Goal: Task Accomplishment & Management: Manage account settings

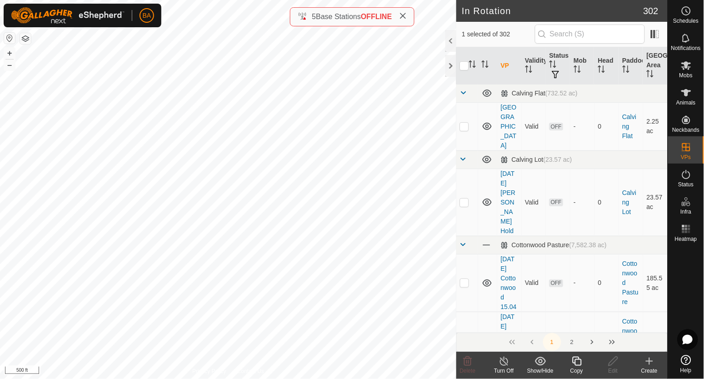
click at [575, 363] on icon at bounding box center [577, 361] width 9 height 9
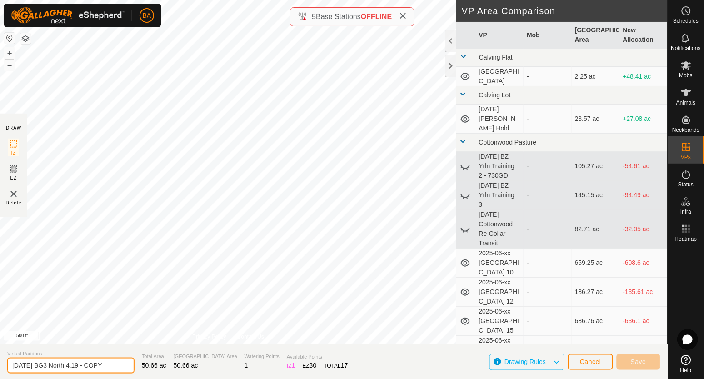
click at [111, 368] on input "[DATE] BG3 North 4.19 - COPY" at bounding box center [70, 366] width 127 height 16
drag, startPoint x: 48, startPoint y: 367, endPoint x: 212, endPoint y: 371, distance: 164.2
click at [212, 371] on section "Virtual Paddock [DATE] BG3 North 4.19 - COPY Total Area 50.66 ac Grazing Area 5…" at bounding box center [334, 362] width 668 height 35
drag, startPoint x: 211, startPoint y: 371, endPoint x: 59, endPoint y: 367, distance: 152.4
click at [59, 367] on input "[DATE]" at bounding box center [70, 366] width 127 height 16
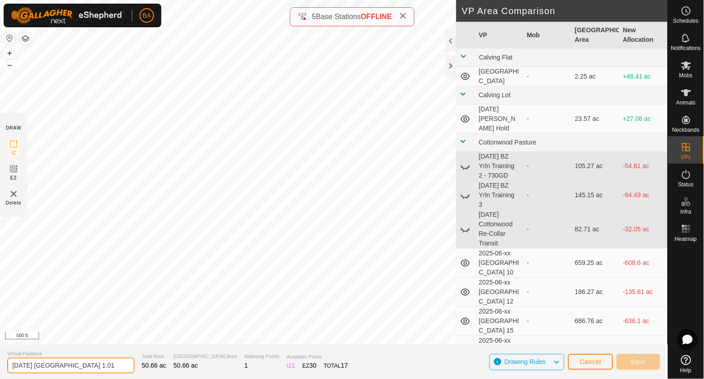
type input "[DATE] [GEOGRAPHIC_DATA] 1.01"
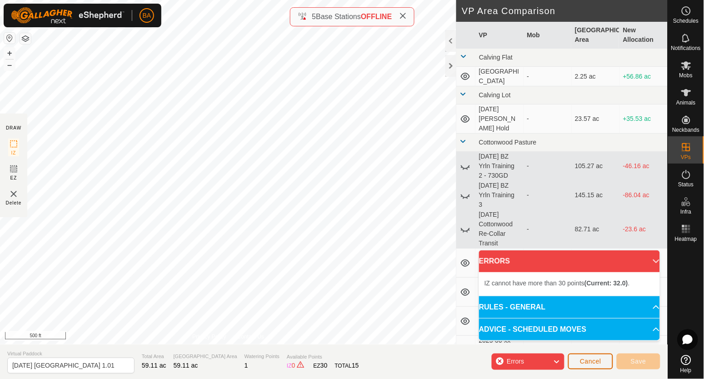
click at [587, 365] on span "Cancel" at bounding box center [590, 361] width 21 height 7
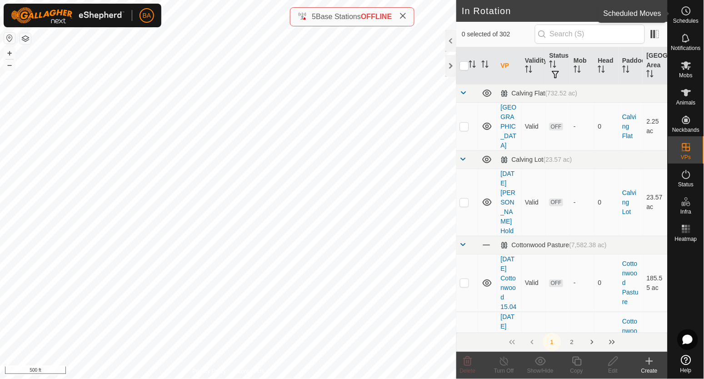
click at [693, 15] on es-schedule-vp-svg-icon at bounding box center [686, 11] width 16 height 15
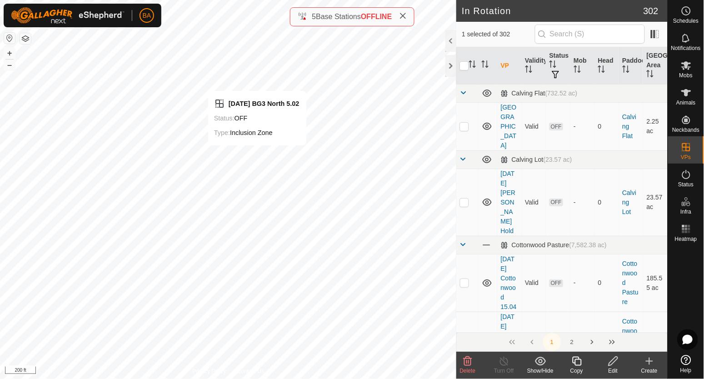
checkbox input "true"
checkbox input "false"
checkbox input "true"
checkbox input "false"
checkbox input "true"
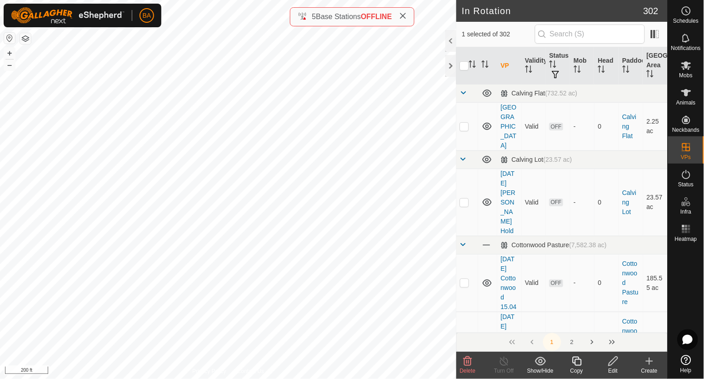
checkbox input "false"
checkbox input "true"
checkbox input "false"
checkbox input "true"
checkbox input "false"
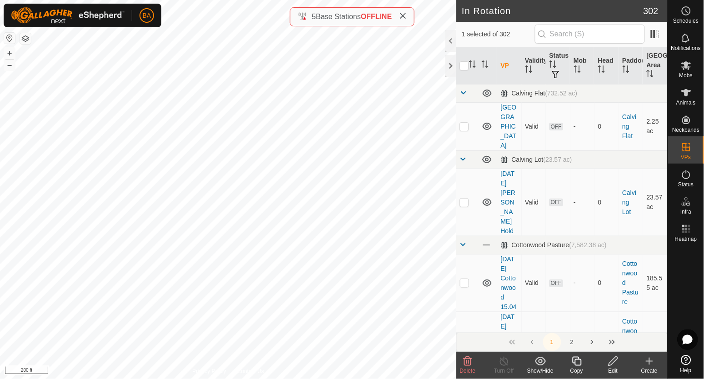
checkbox input "true"
checkbox input "false"
checkbox input "true"
checkbox input "false"
checkbox input "true"
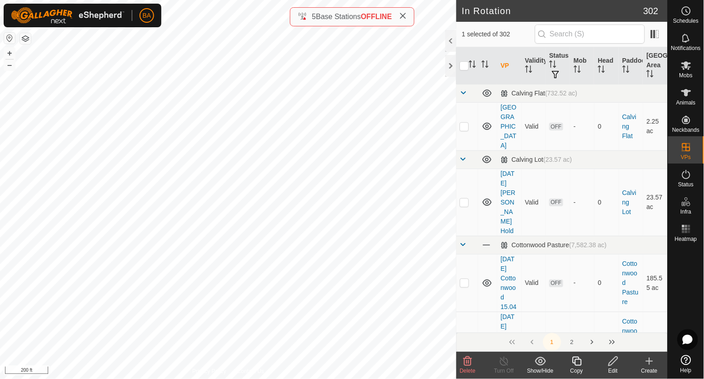
checkbox input "false"
checkbox input "true"
checkbox input "false"
checkbox input "true"
checkbox input "false"
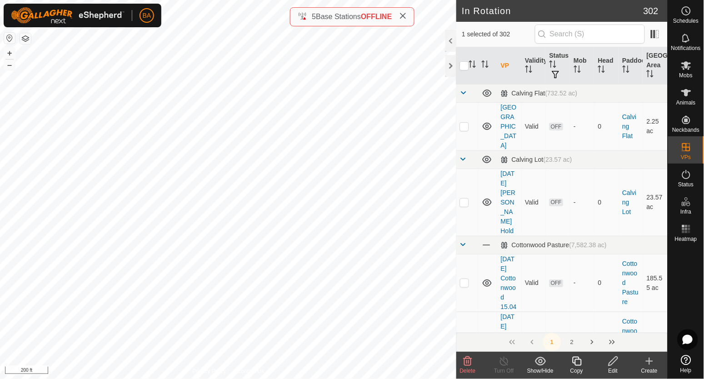
checkbox input "true"
checkbox input "false"
checkbox input "true"
checkbox input "false"
checkbox input "true"
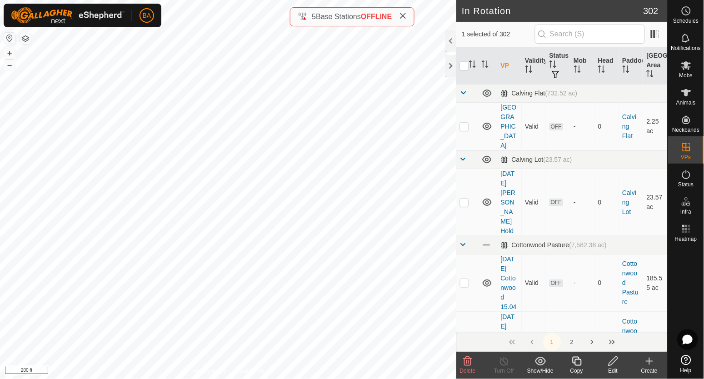
checkbox input "false"
checkbox input "true"
click at [612, 359] on icon at bounding box center [613, 361] width 11 height 11
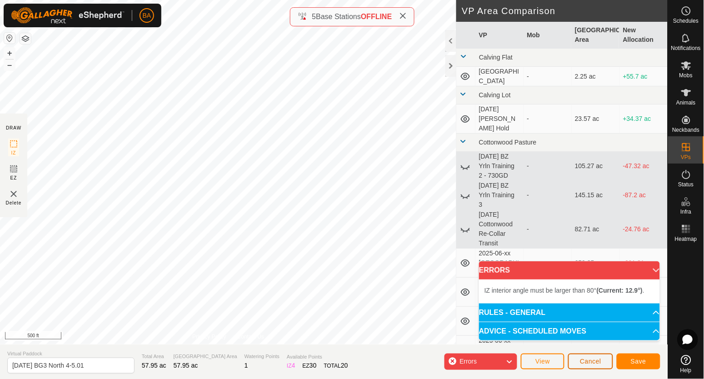
click at [584, 362] on span "Cancel" at bounding box center [590, 361] width 21 height 7
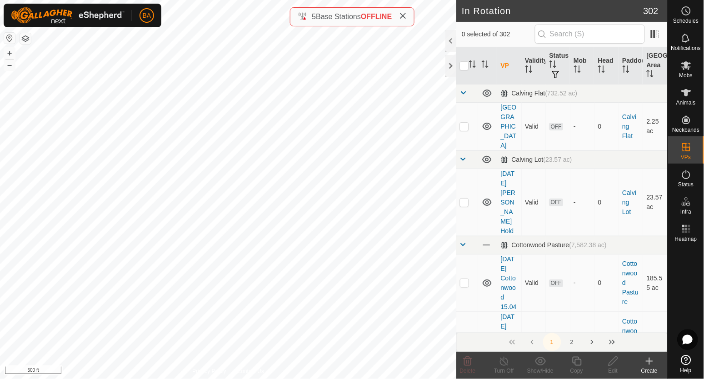
checkbox input "true"
checkbox input "false"
checkbox input "true"
checkbox input "false"
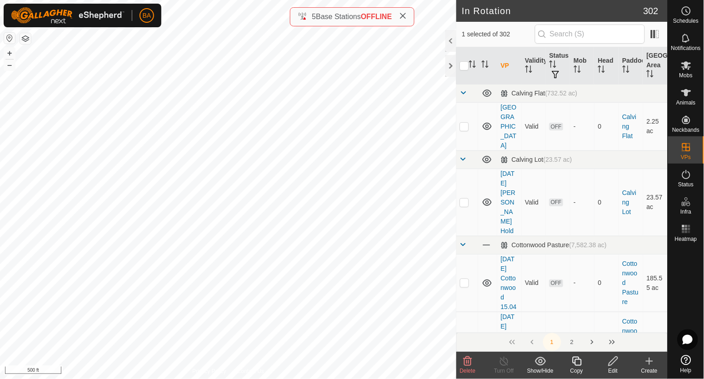
checkbox input "true"
checkbox input "false"
checkbox input "true"
checkbox input "false"
checkbox input "true"
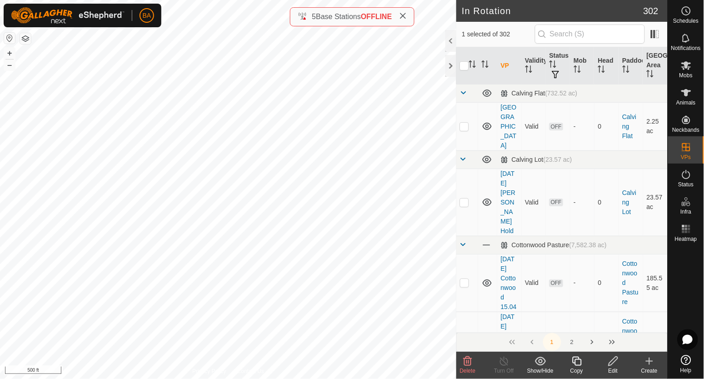
checkbox input "false"
checkbox input "true"
checkbox input "false"
checkbox input "true"
checkbox input "false"
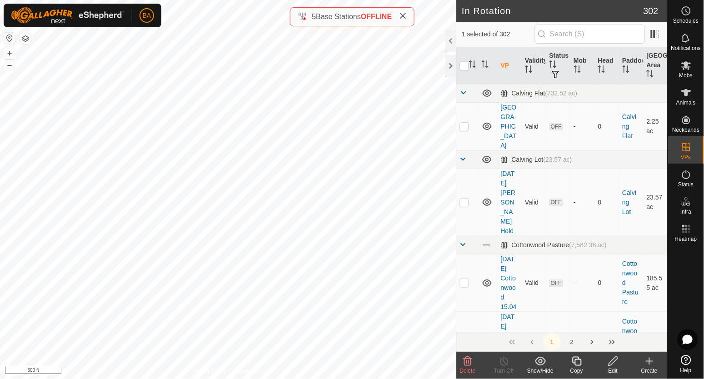
checkbox input "true"
checkbox input "false"
checkbox input "true"
checkbox input "false"
checkbox input "true"
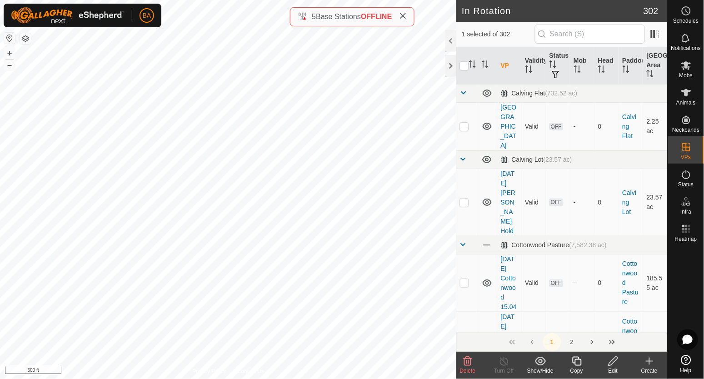
checkbox input "false"
checkbox input "true"
checkbox input "false"
checkbox input "true"
checkbox input "false"
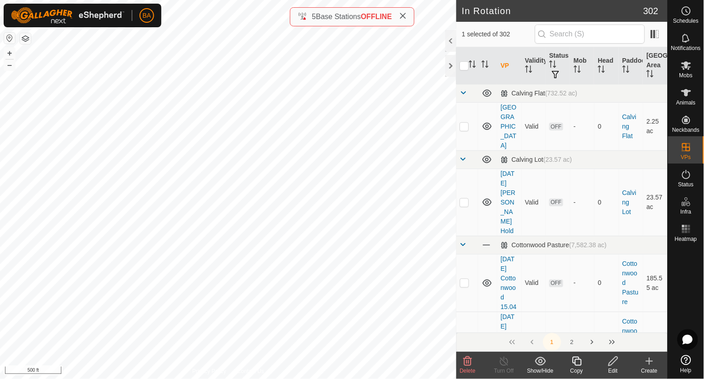
checkbox input "true"
checkbox input "false"
checkbox input "true"
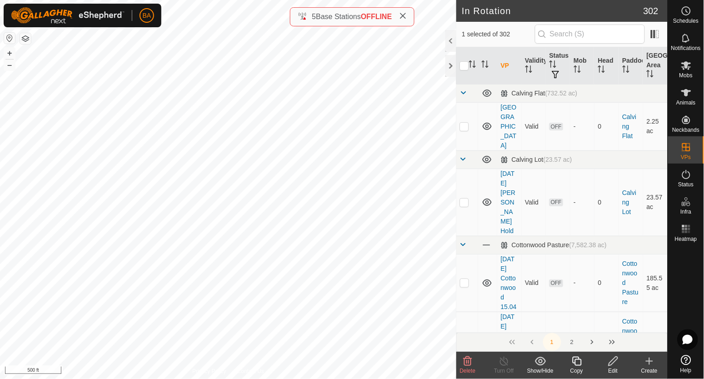
checkbox input "false"
checkbox input "true"
checkbox input "false"
checkbox input "true"
checkbox input "false"
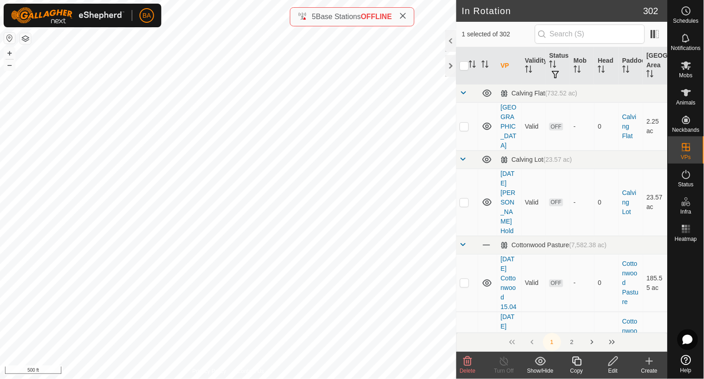
checkbox input "true"
checkbox input "false"
checkbox input "true"
checkbox input "false"
checkbox input "true"
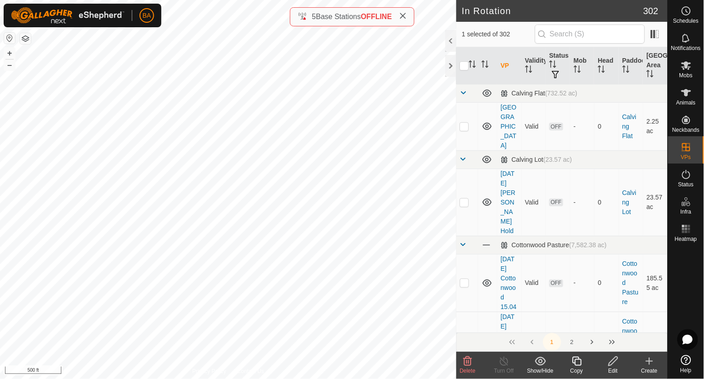
checkbox input "false"
checkbox input "true"
checkbox input "false"
checkbox input "true"
checkbox input "false"
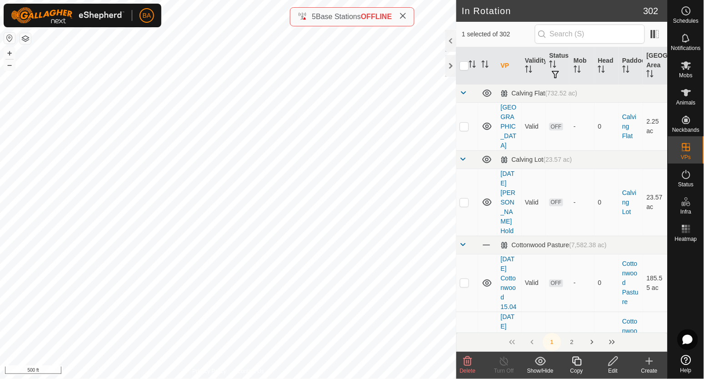
checkbox input "true"
checkbox input "false"
checkbox input "true"
checkbox input "false"
checkbox input "true"
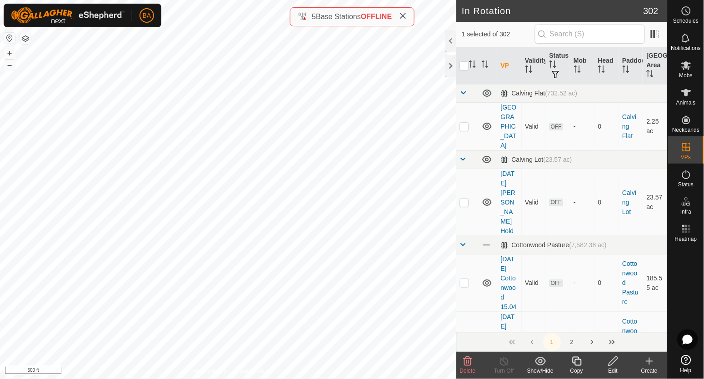
checkbox input "false"
checkbox input "true"
checkbox input "false"
checkbox input "true"
checkbox input "false"
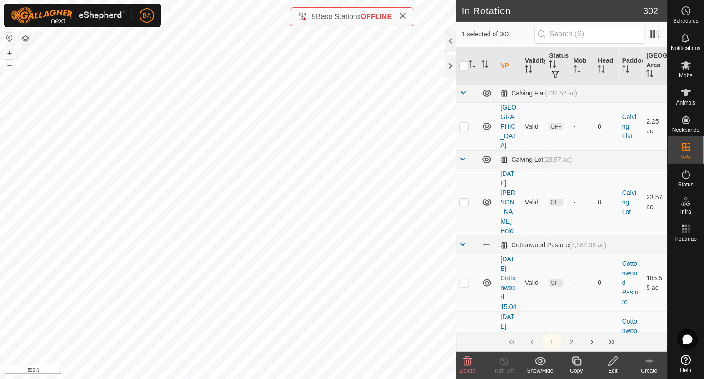
checkbox input "false"
checkbox input "true"
checkbox input "false"
checkbox input "true"
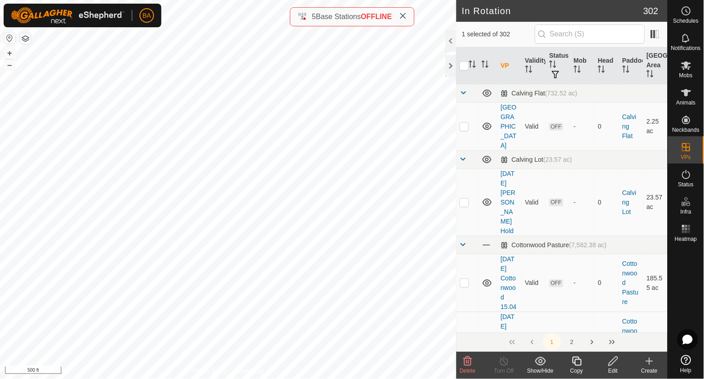
checkbox input "false"
checkbox input "true"
checkbox input "false"
checkbox input "true"
checkbox input "false"
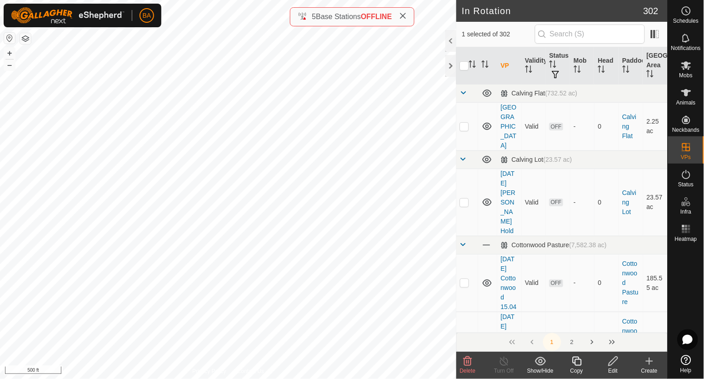
checkbox input "true"
checkbox input "false"
checkbox input "true"
checkbox input "false"
checkbox input "true"
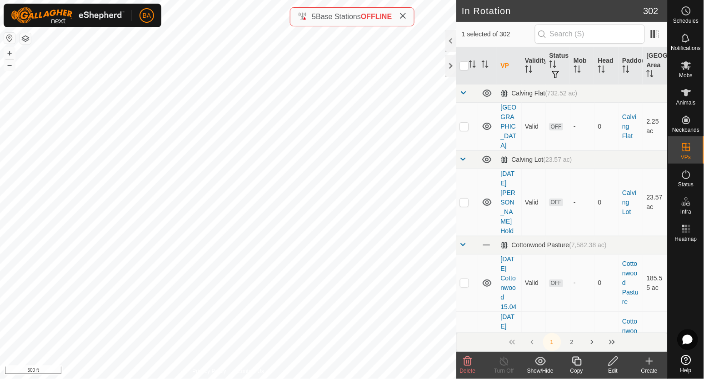
checkbox input "false"
checkbox input "true"
checkbox input "false"
checkbox input "true"
checkbox input "false"
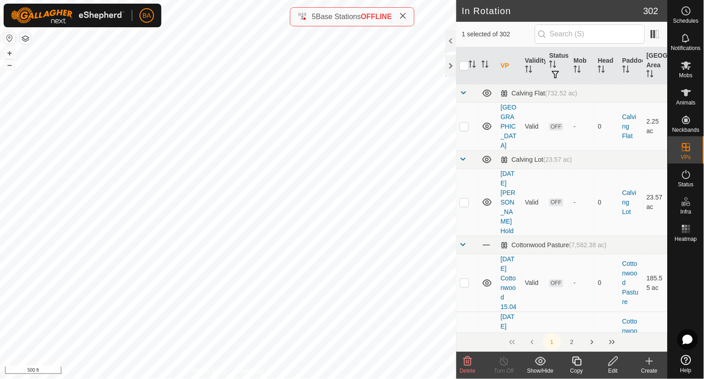
checkbox input "true"
checkbox input "false"
checkbox input "true"
checkbox input "false"
checkbox input "true"
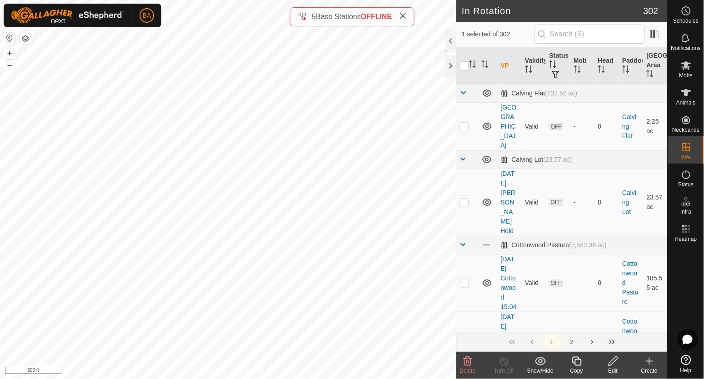
checkbox input "false"
checkbox input "true"
checkbox input "false"
checkbox input "true"
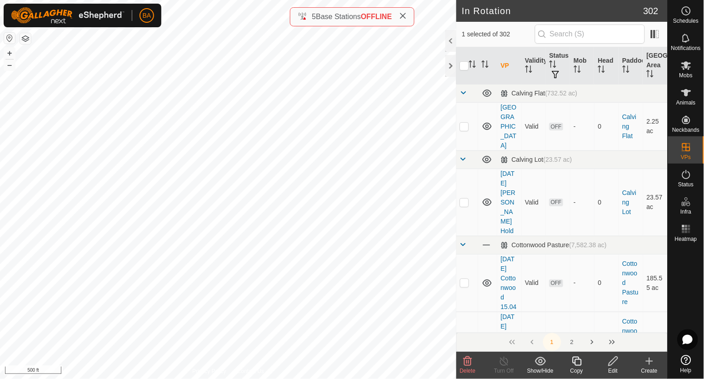
click at [577, 365] on icon at bounding box center [577, 361] width 11 height 11
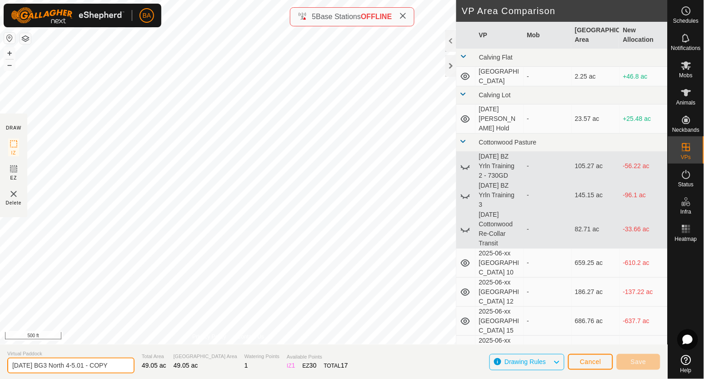
drag, startPoint x: 38, startPoint y: 364, endPoint x: 226, endPoint y: 371, distance: 187.5
click at [226, 371] on section "Virtual Paddock [DATE] BG3 North 4-5.01 - COPY Total Area 49.05 ac Grazing Area…" at bounding box center [334, 362] width 668 height 35
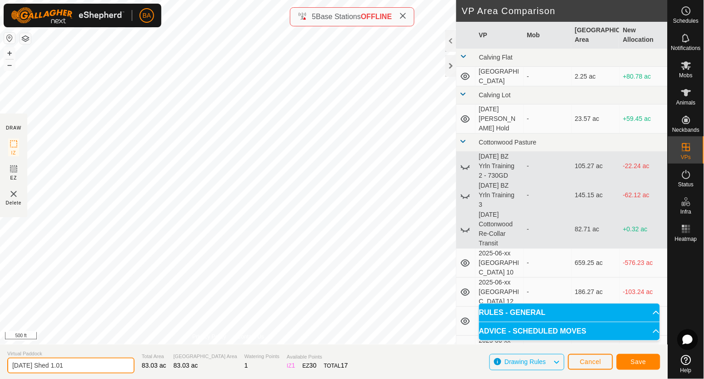
drag, startPoint x: 94, startPoint y: 364, endPoint x: 64, endPoint y: 370, distance: 30.6
click at [64, 370] on input "[DATE] Shed 1.01" at bounding box center [70, 366] width 127 height 16
type input "[DATE] Shed Combined Transfer"
click at [638, 362] on span "Save" at bounding box center [638, 361] width 15 height 7
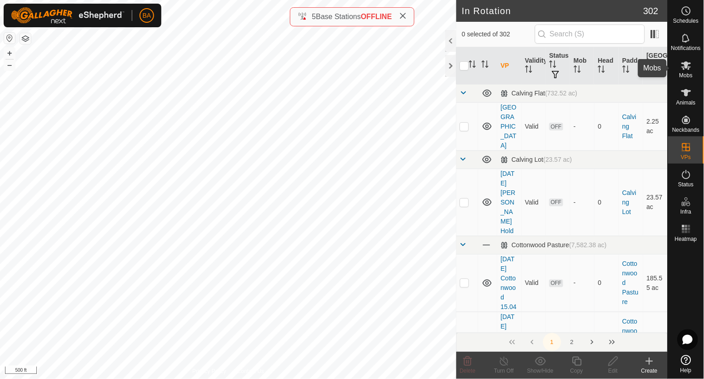
click at [688, 69] on icon at bounding box center [686, 65] width 11 height 11
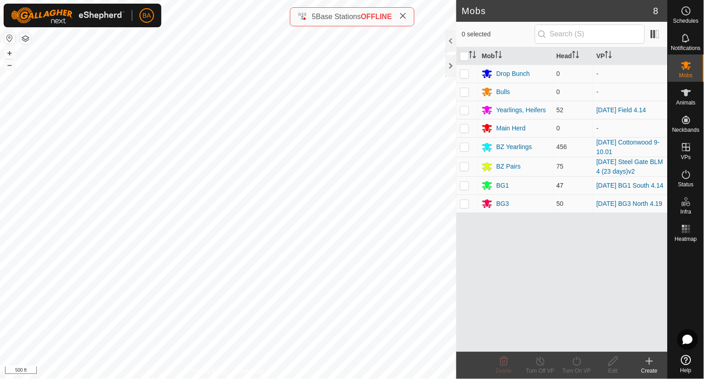
click at [466, 184] on p-checkbox at bounding box center [464, 185] width 9 height 7
checkbox input "true"
click at [463, 206] on p-checkbox at bounding box center [464, 203] width 9 height 7
checkbox input "true"
click at [583, 362] on turn-on-svg-icon at bounding box center [577, 361] width 36 height 11
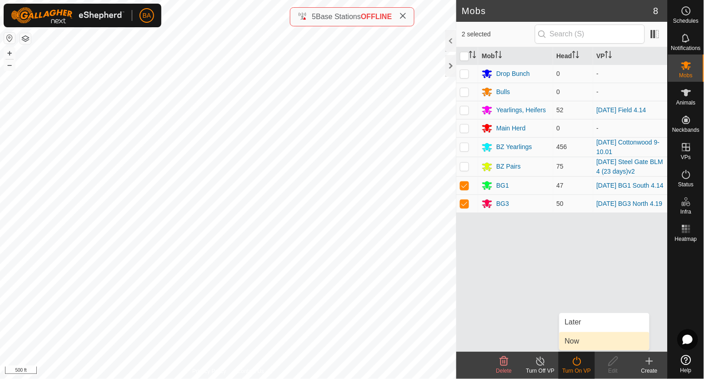
click at [583, 339] on link "Now" at bounding box center [605, 341] width 90 height 18
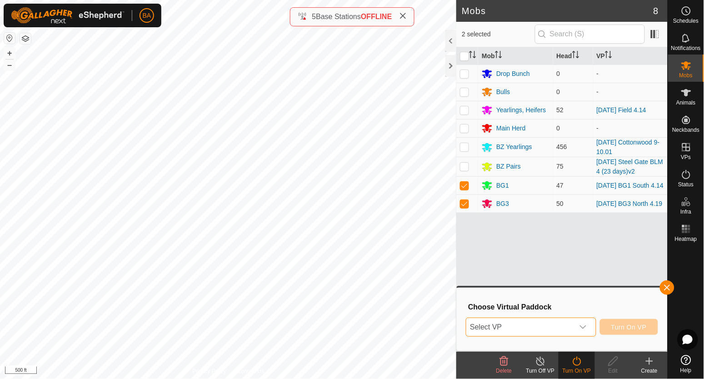
click at [571, 329] on span "Select VP" at bounding box center [520, 327] width 107 height 18
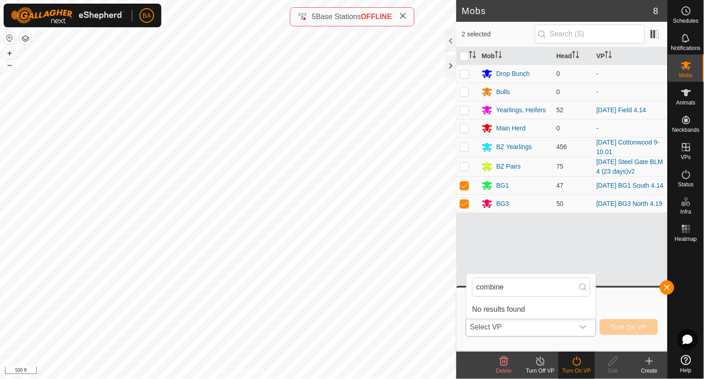
type input "combined"
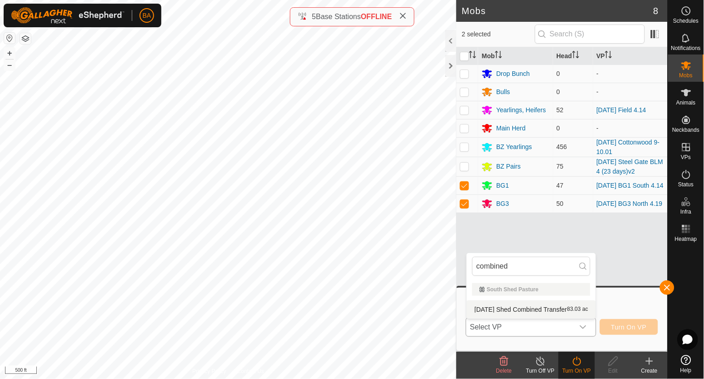
type input "combined"
click at [567, 308] on li "[DATE] Shed Combined Transfer 83.03 ac" at bounding box center [531, 310] width 129 height 18
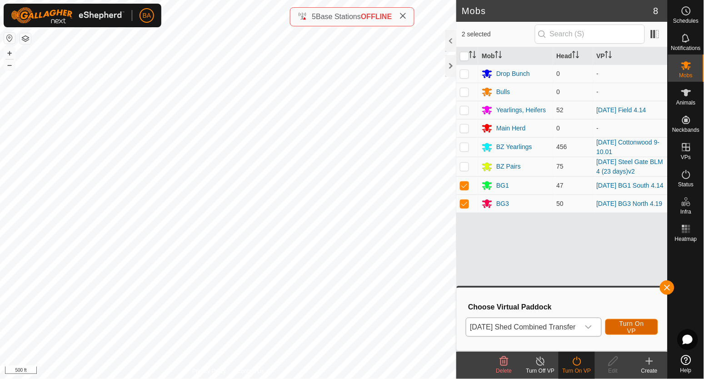
click at [629, 325] on button "Turn On VP" at bounding box center [632, 327] width 53 height 16
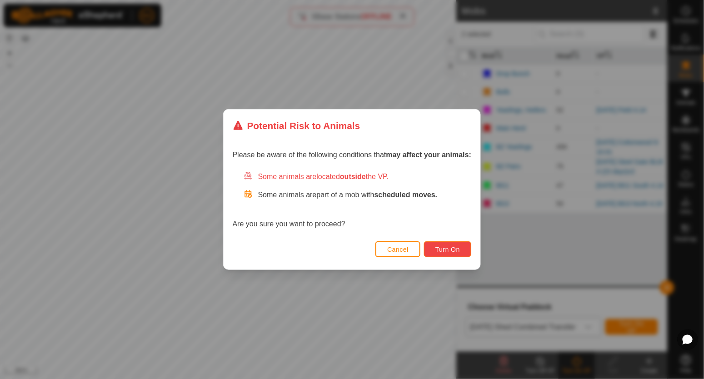
click at [447, 246] on span "Turn On" at bounding box center [448, 249] width 25 height 7
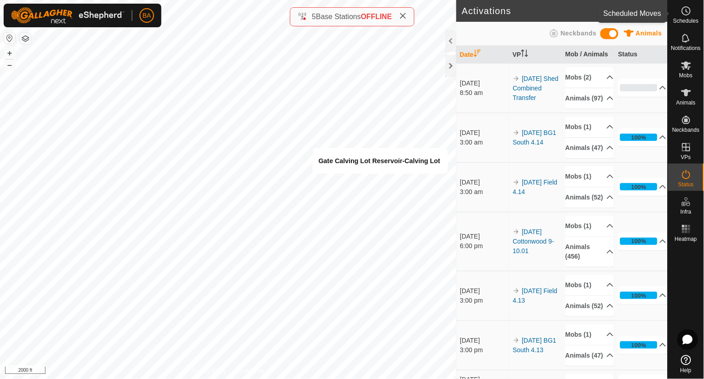
click at [693, 15] on es-schedule-vp-svg-icon at bounding box center [686, 11] width 16 height 15
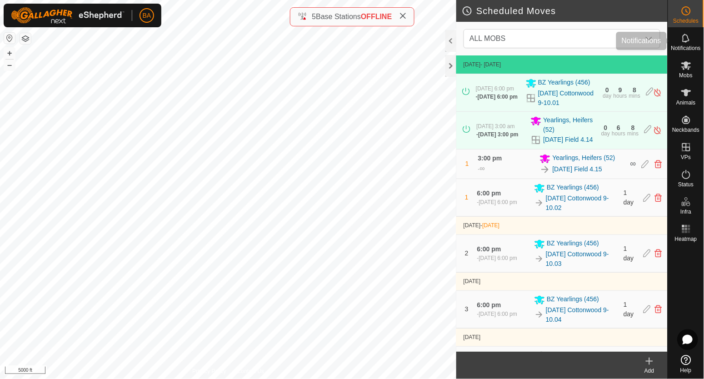
click at [692, 39] on icon at bounding box center [686, 38] width 11 height 11
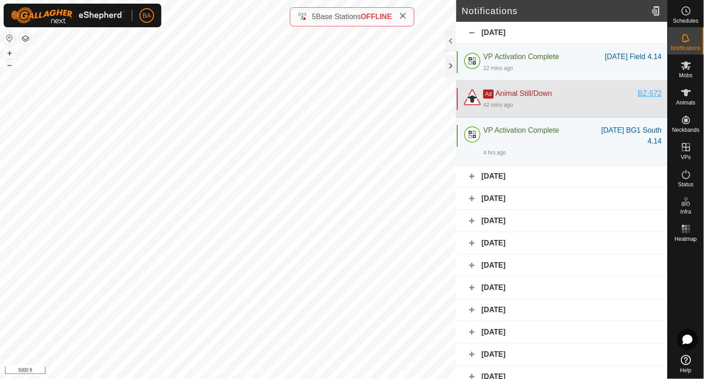
click at [644, 99] on div "BZ-572" at bounding box center [651, 93] width 24 height 11
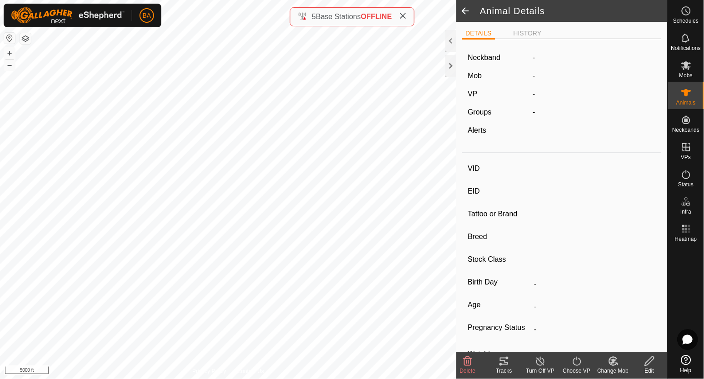
type input "BZ-572"
type input "-"
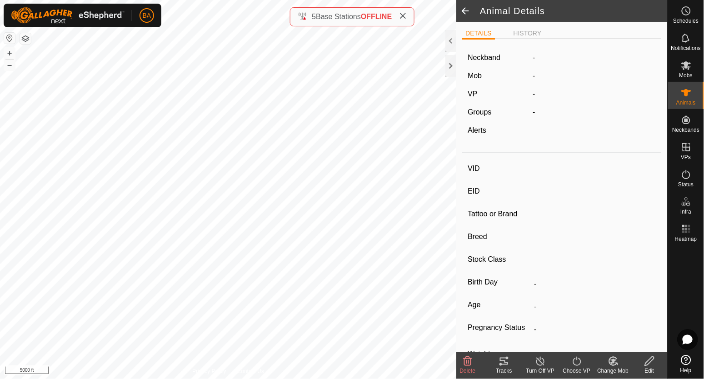
type input "-"
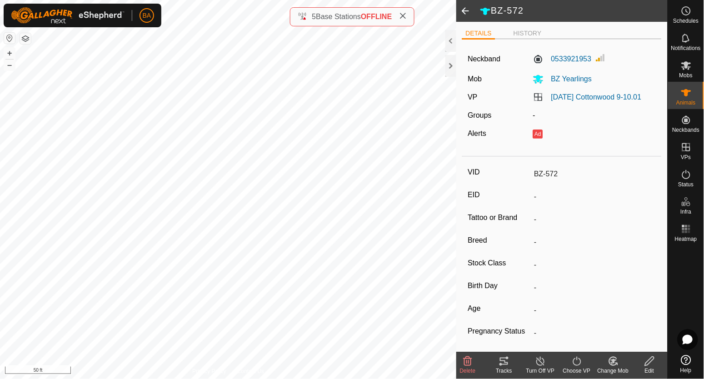
click at [503, 367] on div "Tracks" at bounding box center [504, 371] width 36 height 8
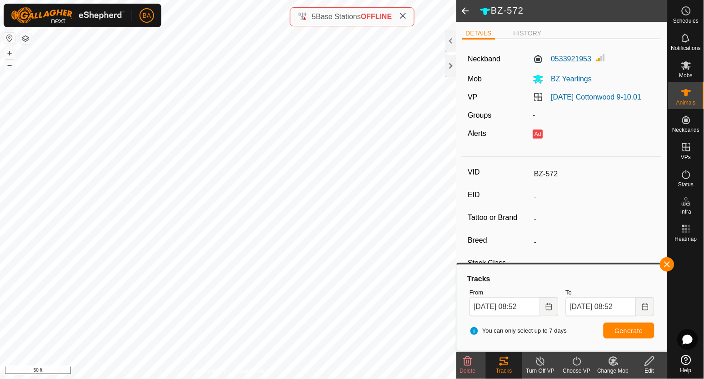
click at [471, 367] on div "Delete" at bounding box center [468, 371] width 36 height 8
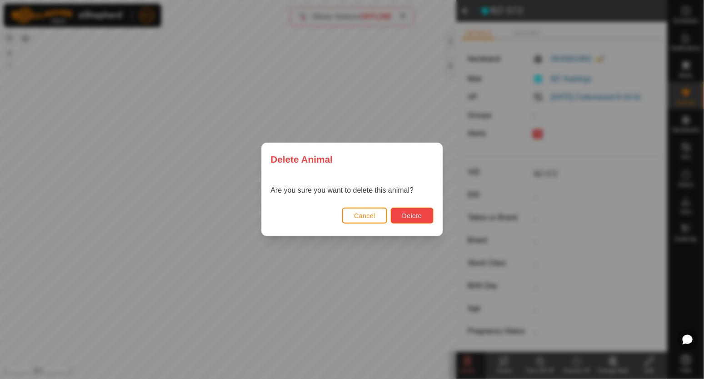
click at [426, 213] on button "Delete" at bounding box center [412, 216] width 42 height 16
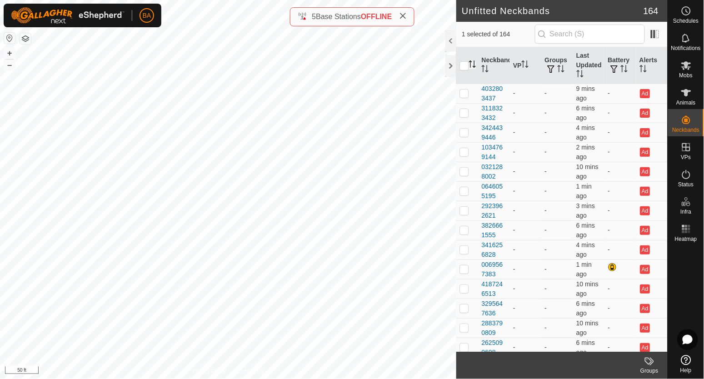
click at [473, 61] on icon "Activate to sort" at bounding box center [472, 63] width 7 height 7
drag, startPoint x: 481, startPoint y: 88, endPoint x: 495, endPoint y: 100, distance: 18.7
click at [495, 100] on td "0226266112" at bounding box center [493, 94] width 31 height 20
copy div "0226266112"
click at [690, 44] on es-notification-svg-icon at bounding box center [686, 38] width 16 height 15
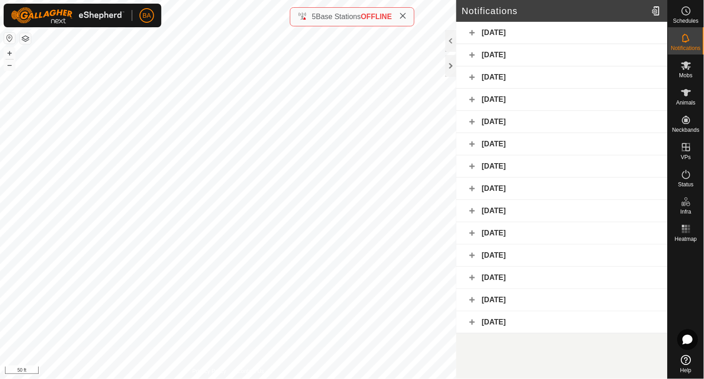
click at [528, 109] on div "[DATE]" at bounding box center [562, 100] width 211 height 22
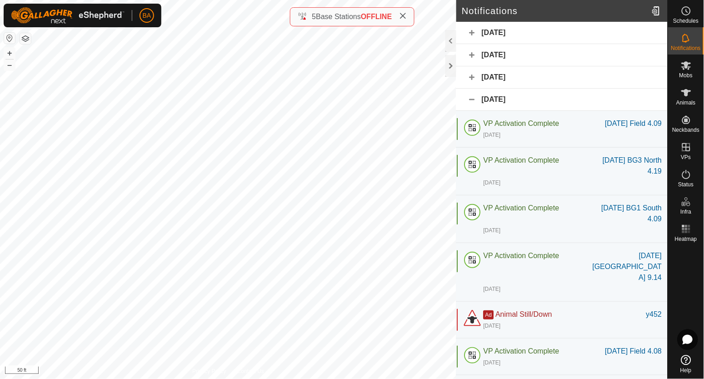
click at [528, 104] on div "[DATE]" at bounding box center [562, 100] width 211 height 22
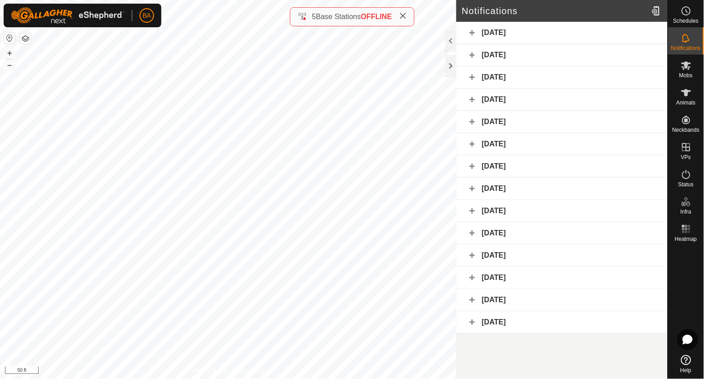
click at [529, 118] on div "[DATE]" at bounding box center [562, 122] width 211 height 22
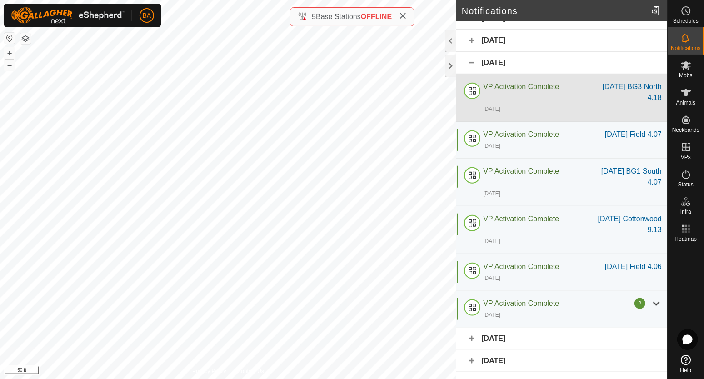
scroll to position [56, 0]
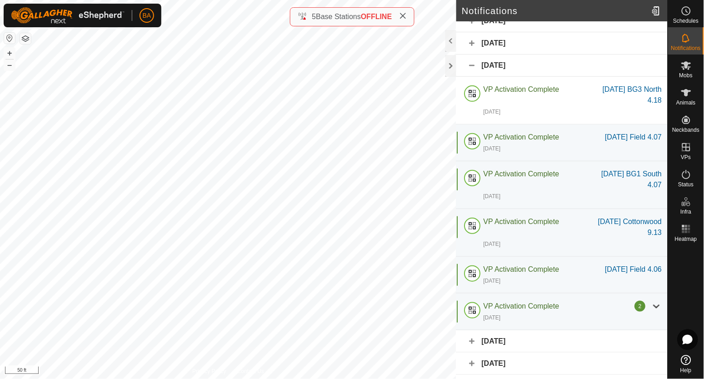
click at [533, 67] on div "[DATE]" at bounding box center [562, 66] width 211 height 22
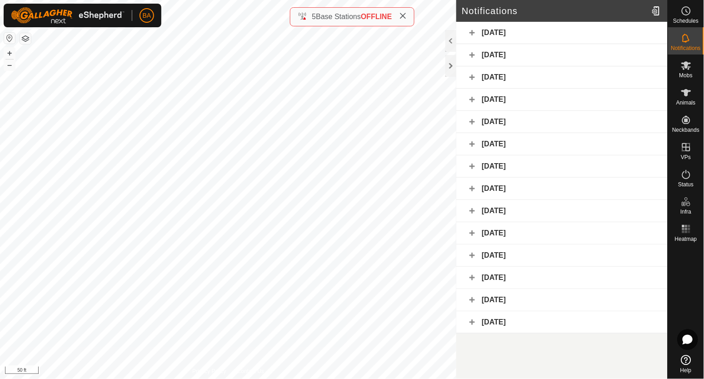
scroll to position [0, 0]
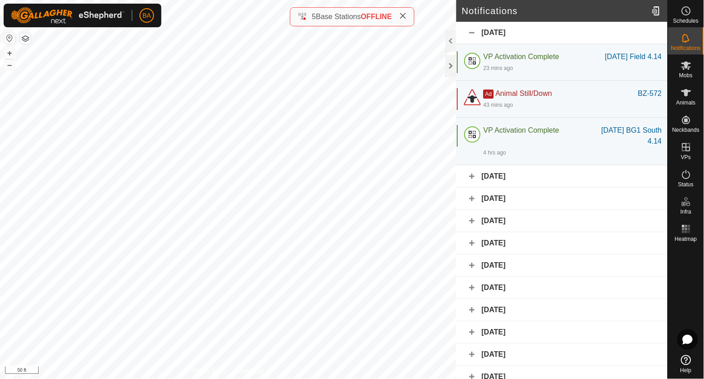
drag, startPoint x: 538, startPoint y: 23, endPoint x: 538, endPoint y: 28, distance: 5.5
click at [538, 25] on div "[DATE]" at bounding box center [562, 33] width 211 height 22
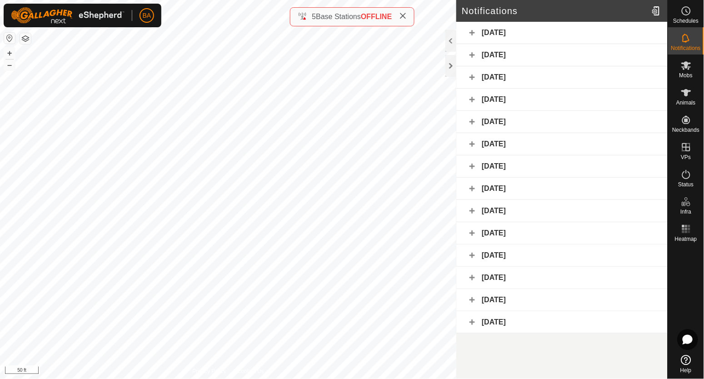
click at [515, 144] on div "[DATE]" at bounding box center [562, 144] width 211 height 22
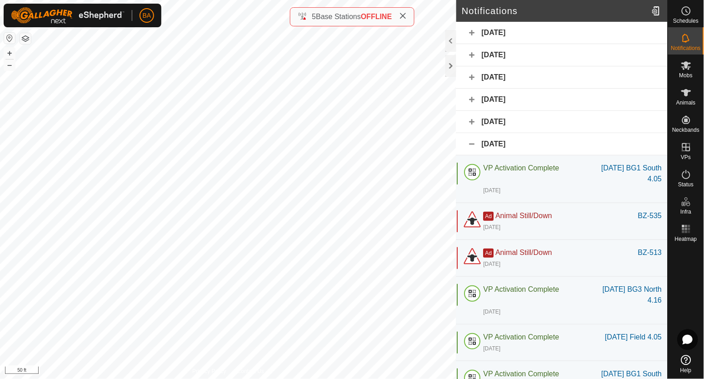
click at [515, 144] on div "[DATE]" at bounding box center [562, 144] width 211 height 22
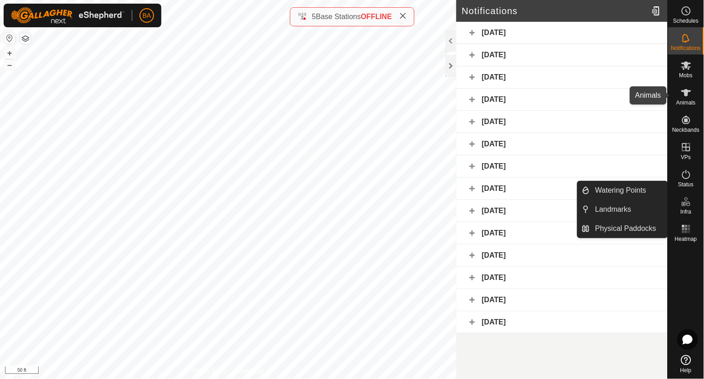
click at [688, 97] on icon at bounding box center [686, 92] width 11 height 11
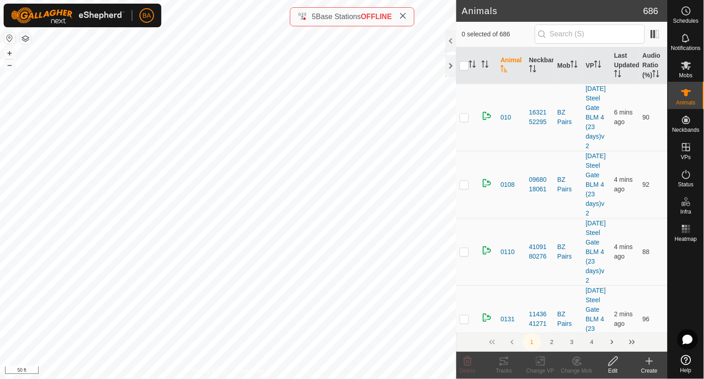
click at [653, 359] on icon at bounding box center [649, 361] width 11 height 11
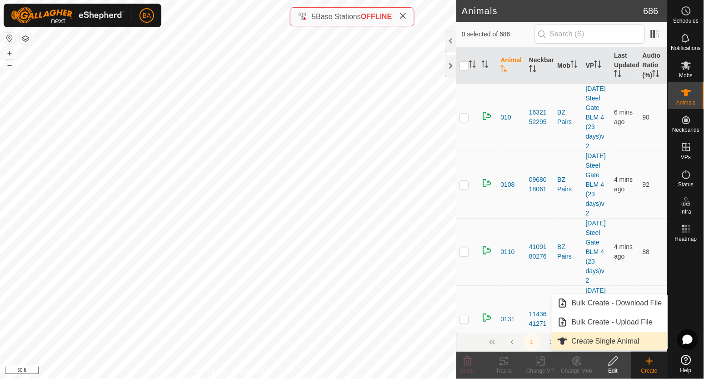
click at [621, 340] on link "Create Single Animal" at bounding box center [610, 341] width 116 height 18
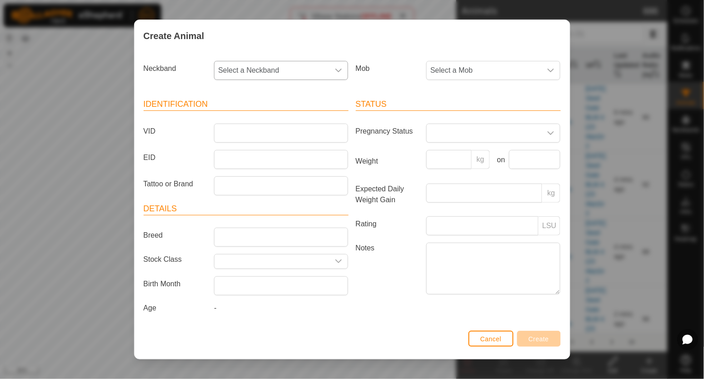
click at [281, 67] on span "Select a Neckband" at bounding box center [272, 70] width 115 height 18
type input "0226266112"
click at [265, 117] on li "0226266112" at bounding box center [281, 117] width 133 height 18
click at [537, 70] on span "Select a Mob" at bounding box center [484, 70] width 115 height 18
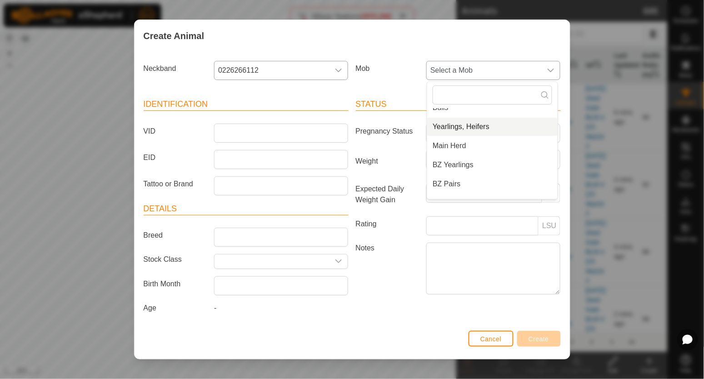
scroll to position [80, 0]
click at [470, 128] on li "BZ Yearlings" at bounding box center [492, 133] width 131 height 18
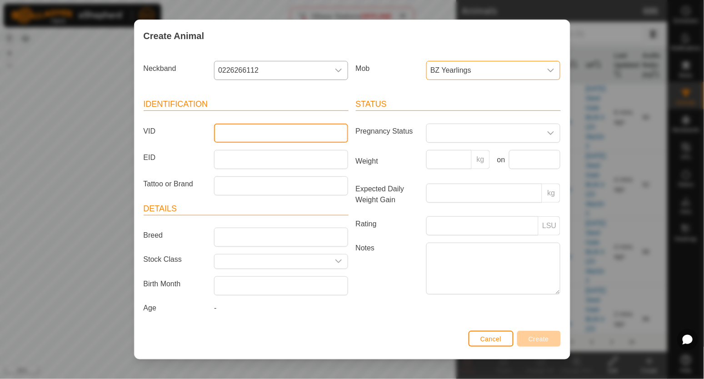
click at [276, 131] on input "VID" at bounding box center [281, 133] width 134 height 19
type input "BZ-513"
click at [550, 342] on button "Create" at bounding box center [539, 339] width 44 height 16
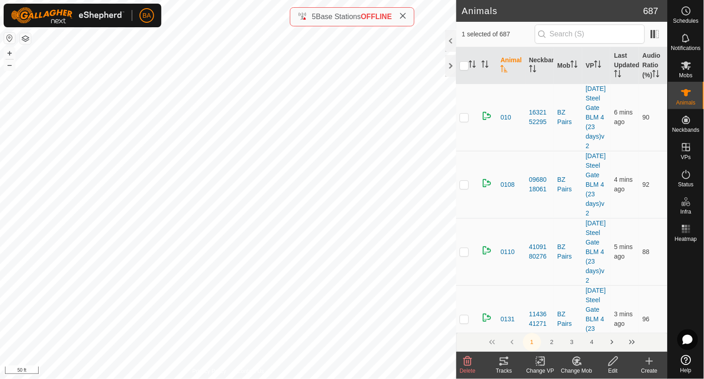
click at [506, 368] on div "Tracks" at bounding box center [504, 371] width 36 height 8
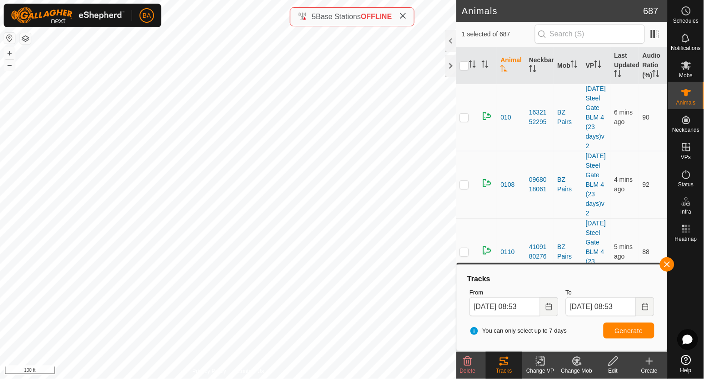
click at [467, 370] on span "Delete" at bounding box center [468, 371] width 16 height 6
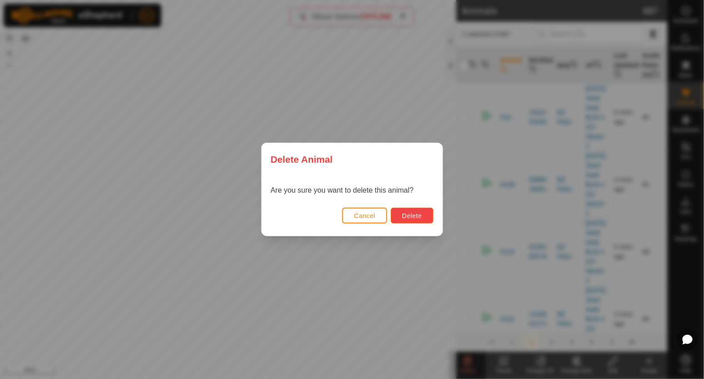
click at [407, 219] on button "Delete" at bounding box center [412, 216] width 42 height 16
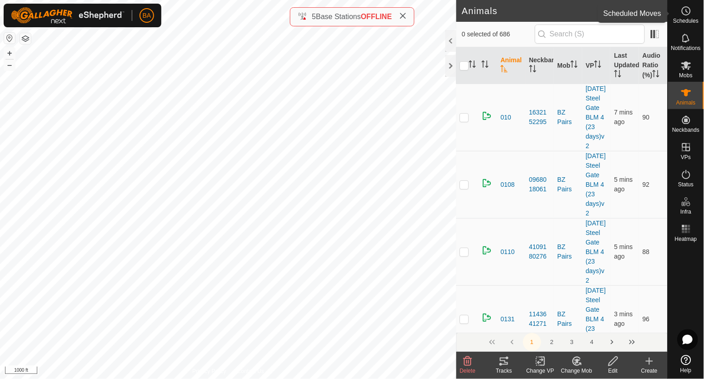
click at [694, 15] on es-schedule-vp-svg-icon at bounding box center [686, 11] width 16 height 15
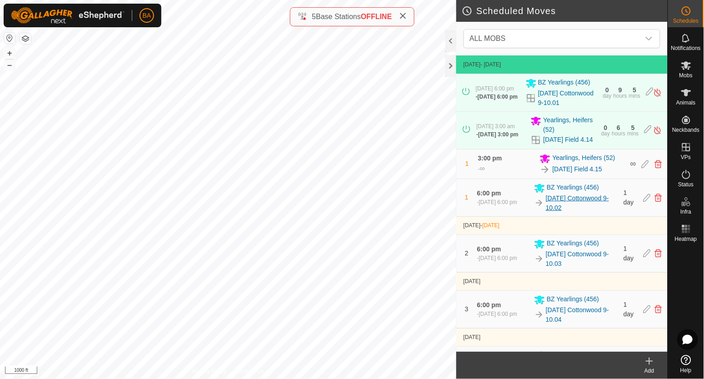
click at [570, 208] on link "[DATE] Cottonwood 9-10.02" at bounding box center [583, 203] width 72 height 19
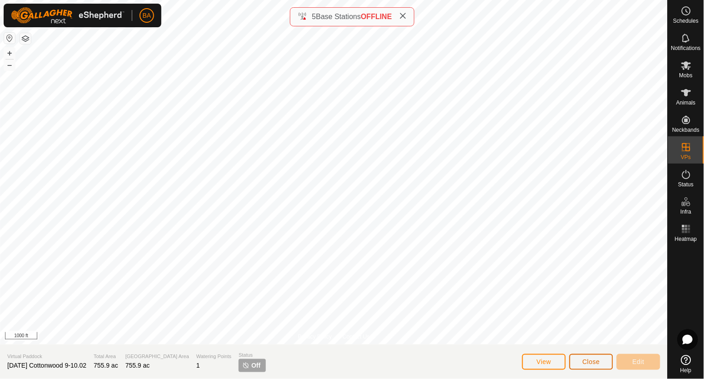
click at [594, 360] on span "Close" at bounding box center [591, 361] width 17 height 7
